Goal: Entertainment & Leisure: Consume media (video, audio)

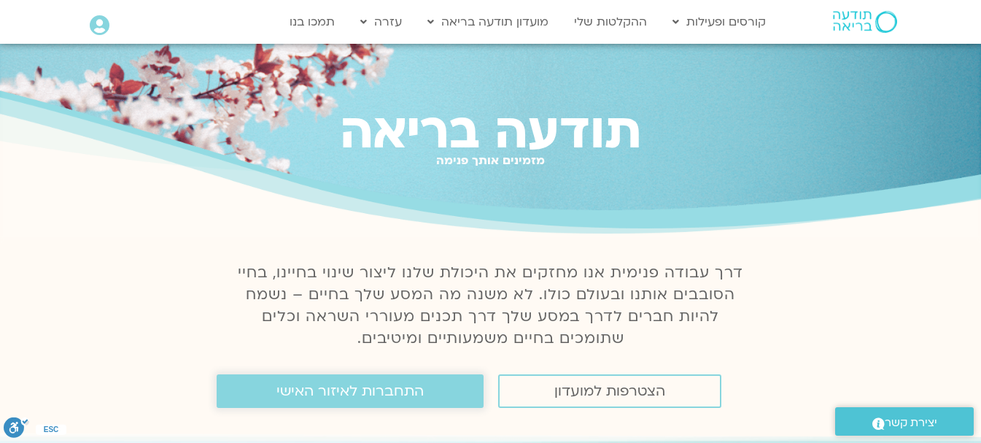
click at [377, 391] on span "התחברות לאיזור האישי" at bounding box center [349, 391] width 147 height 16
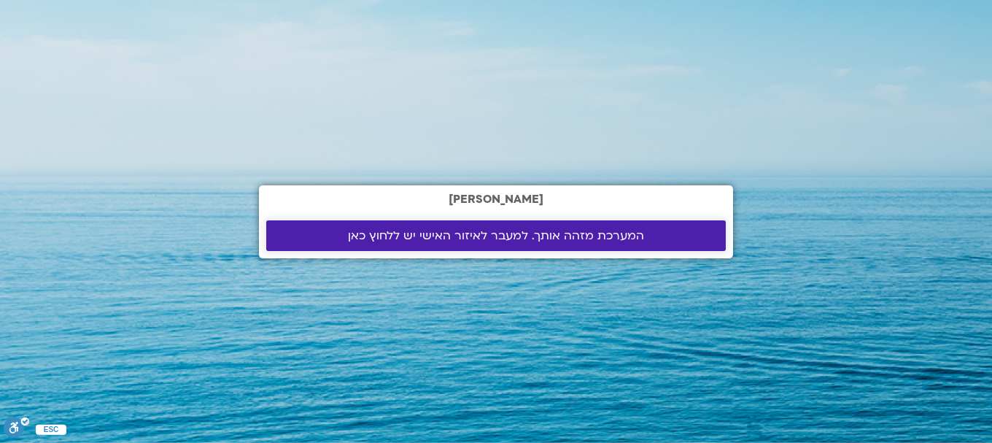
click at [511, 232] on span "המערכת מזהה אותך. למעבר לאיזור האישי יש ללחוץ כאן" at bounding box center [496, 235] width 296 height 13
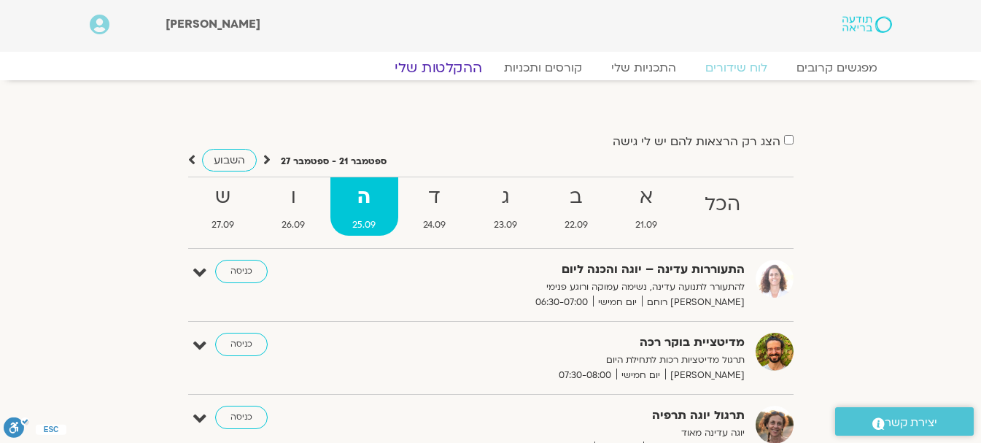
click at [446, 68] on link "ההקלטות שלי" at bounding box center [438, 68] width 123 height 18
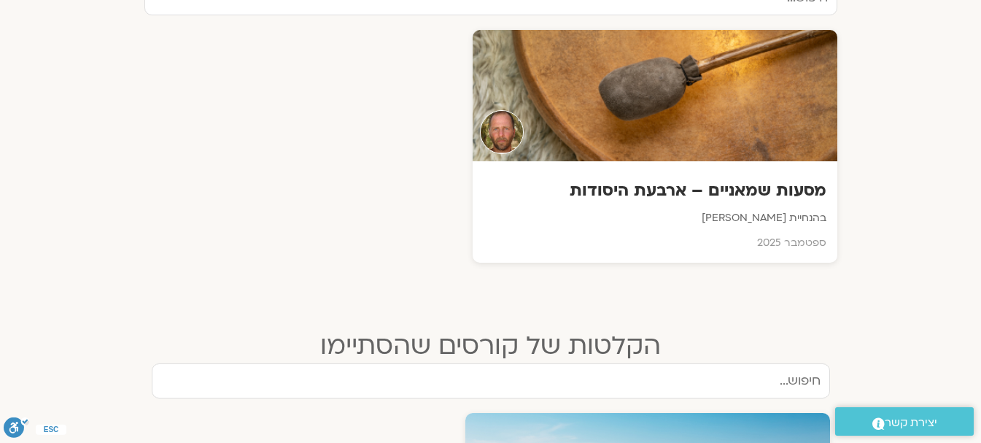
scroll to position [511, 0]
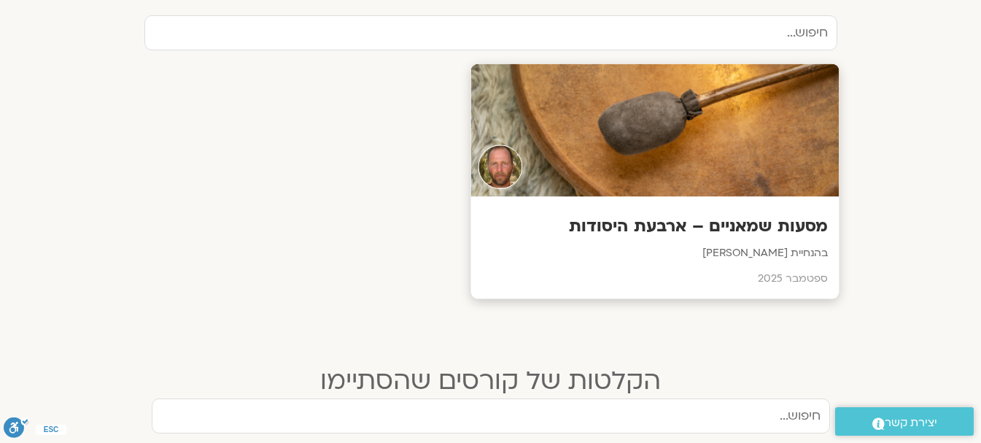
click at [645, 158] on div at bounding box center [655, 130] width 368 height 133
click at [644, 158] on div at bounding box center [655, 130] width 368 height 133
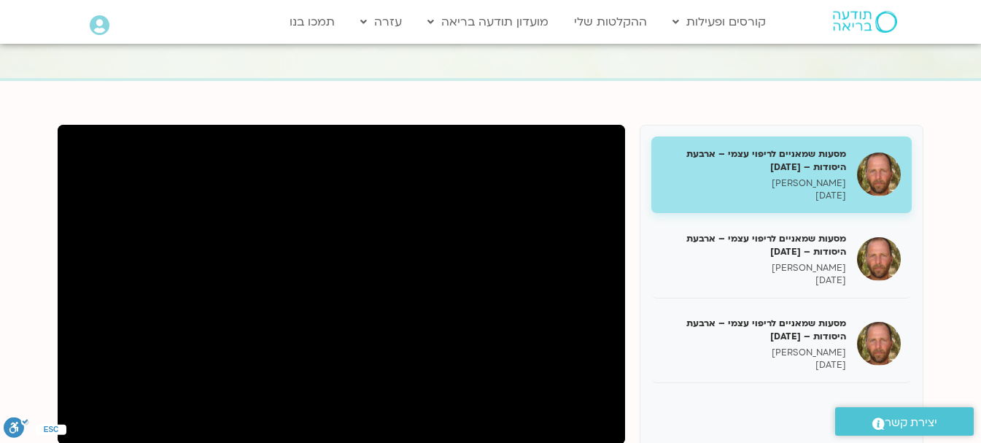
scroll to position [146, 0]
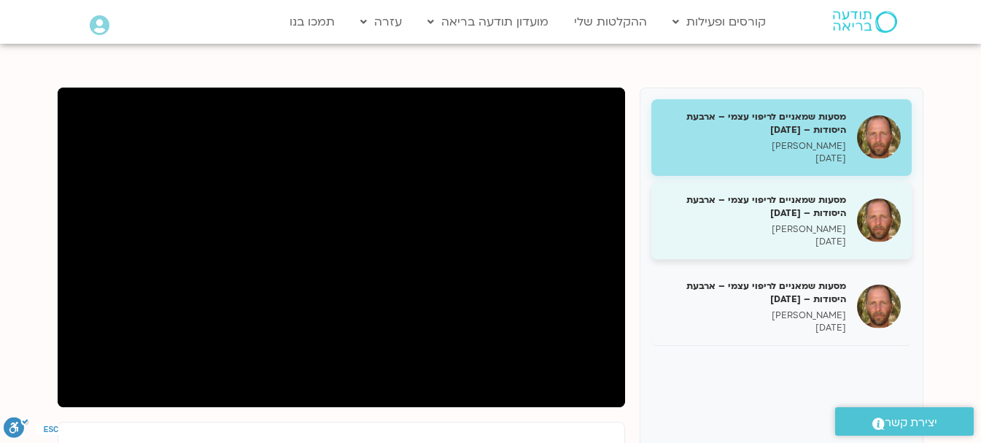
click at [806, 221] on div "מסעות שמאניים לריפוי עצמי – ארבעת היסודות – 8.9.25 תומר פיין 08/09/2025" at bounding box center [754, 220] width 184 height 55
